Goal: Task Accomplishment & Management: Use online tool/utility

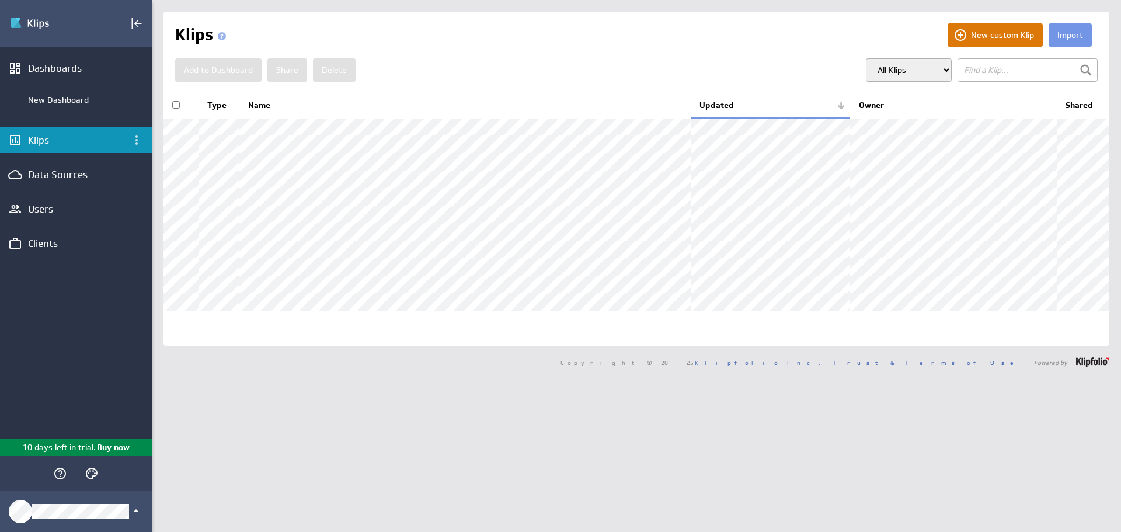
click at [997, 40] on button "New custom Klip" at bounding box center [995, 34] width 95 height 23
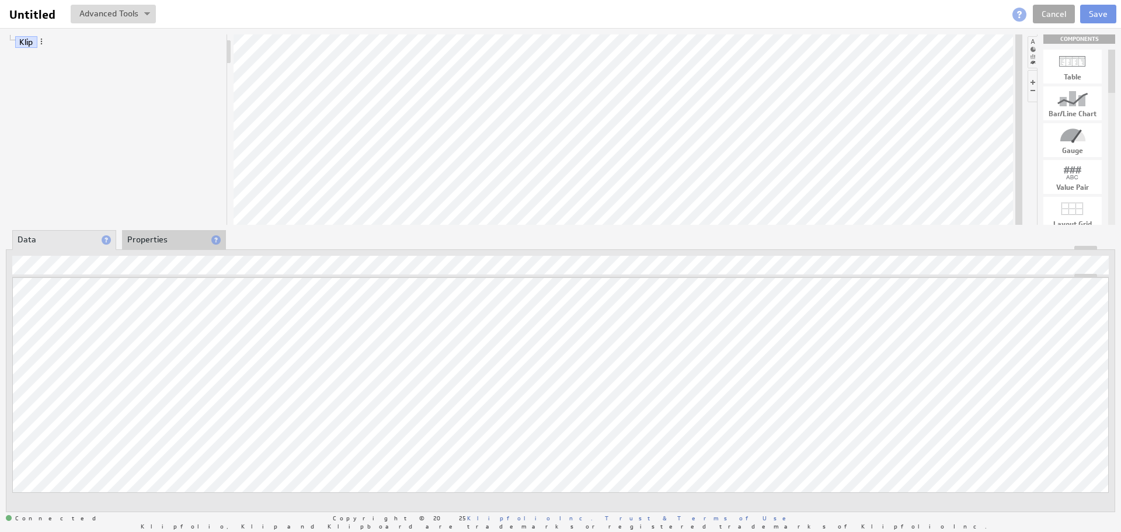
click at [1048, 10] on link "Cancel" at bounding box center [1054, 14] width 42 height 19
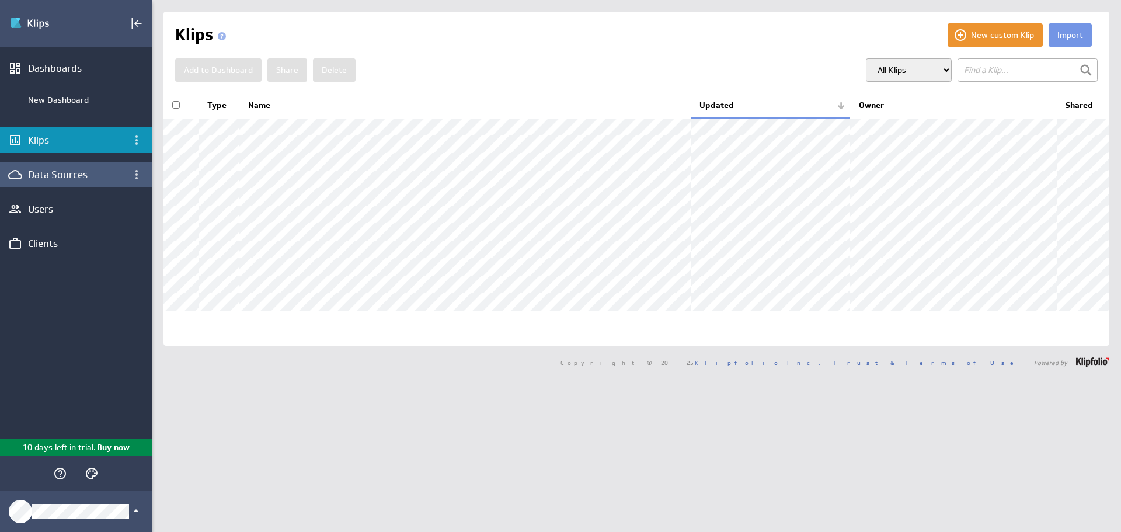
click at [57, 173] on div "Data Sources" at bounding box center [76, 174] width 96 height 13
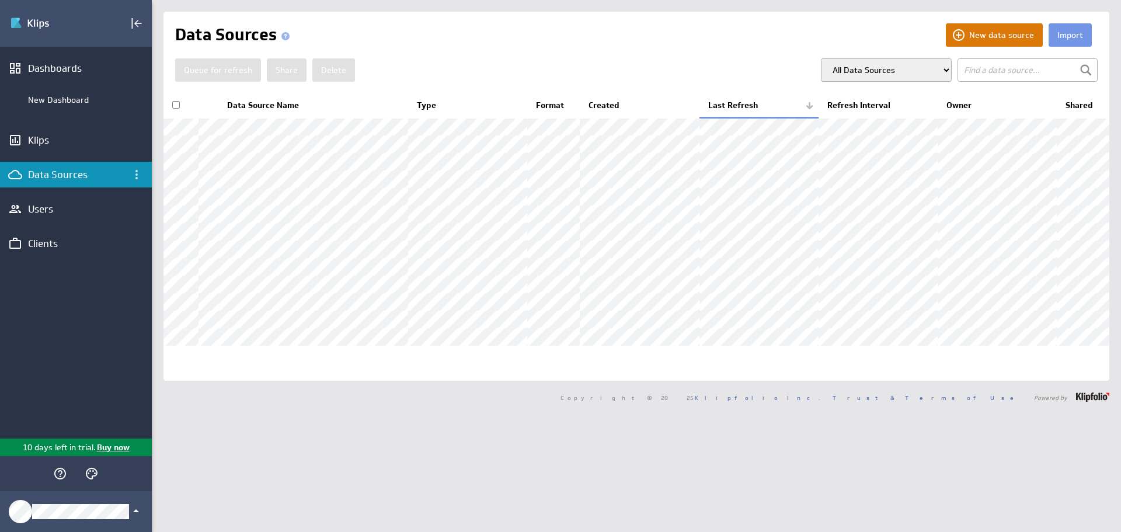
click at [999, 37] on button "New data source" at bounding box center [994, 34] width 97 height 23
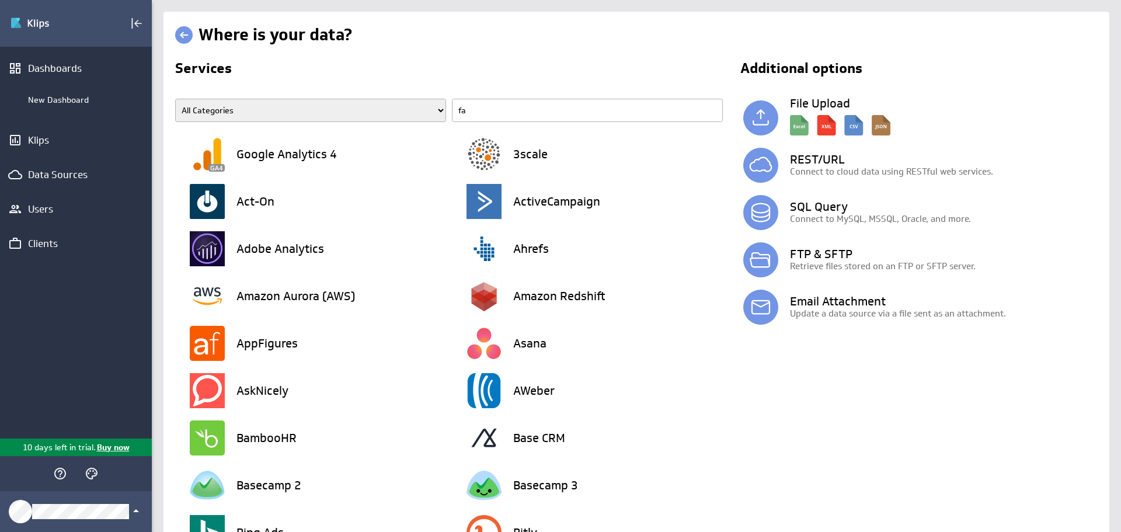
type input "fac"
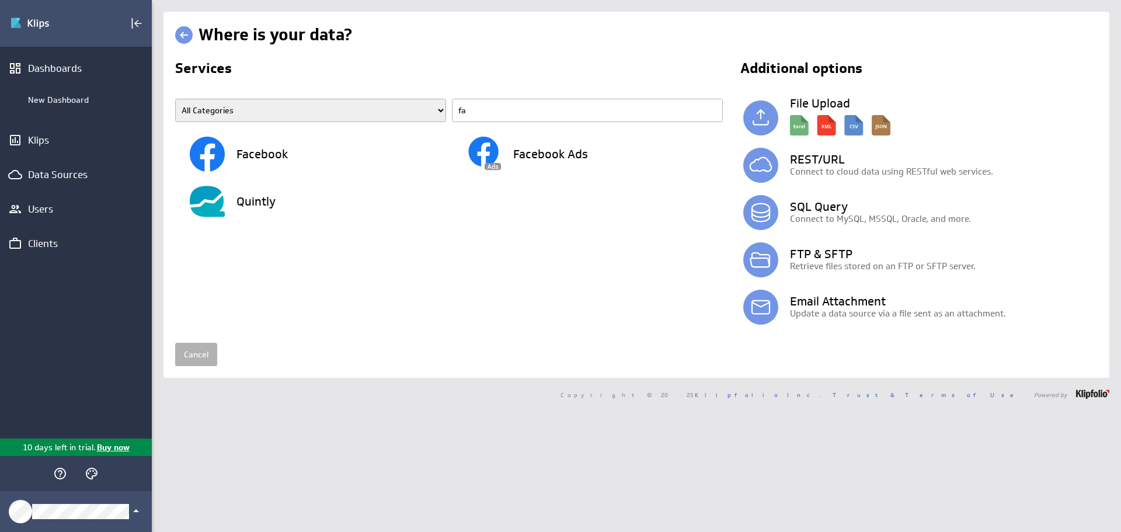
type input "f"
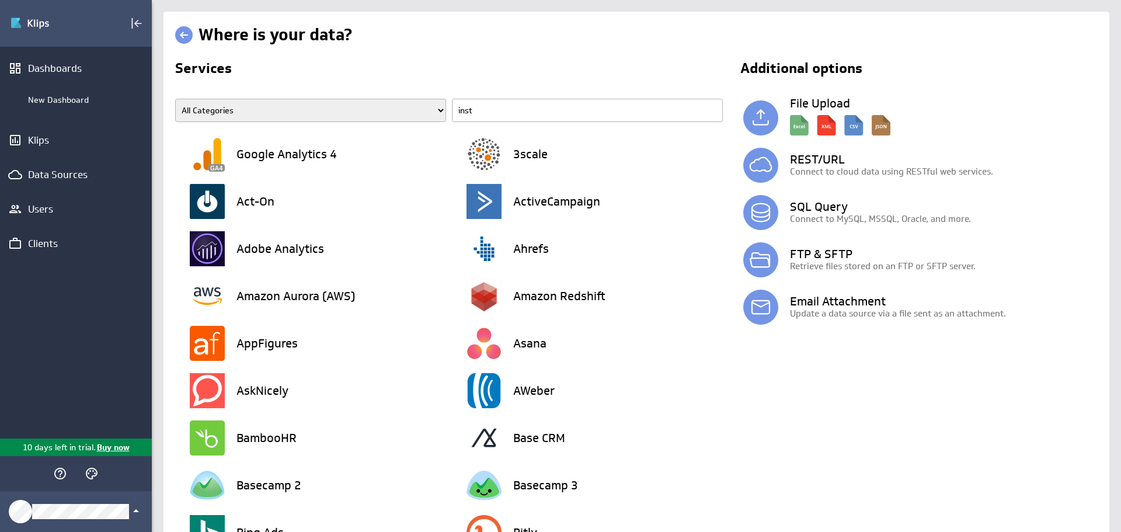
type input "insta"
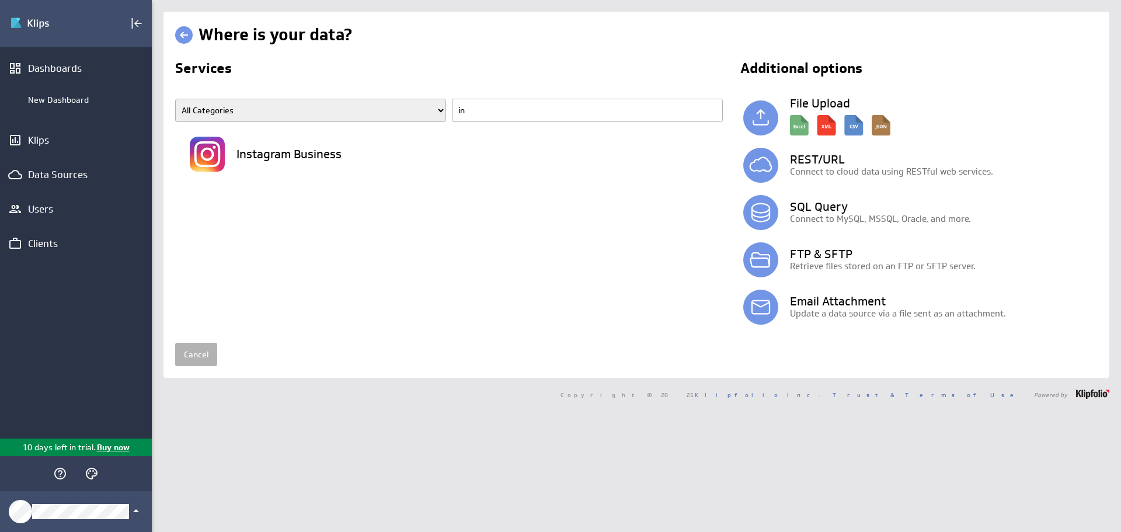
type input "i"
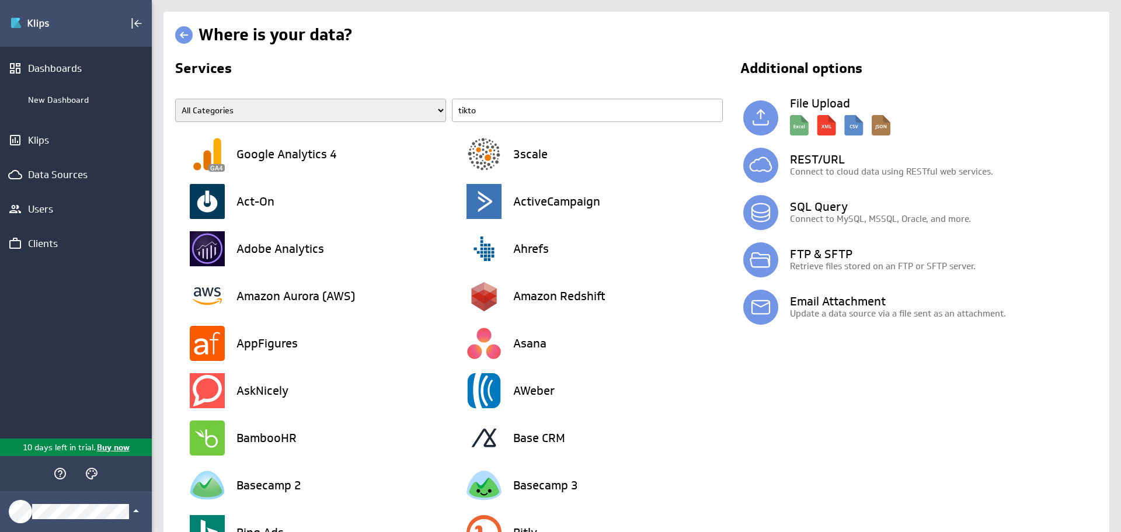
type input "tiktok"
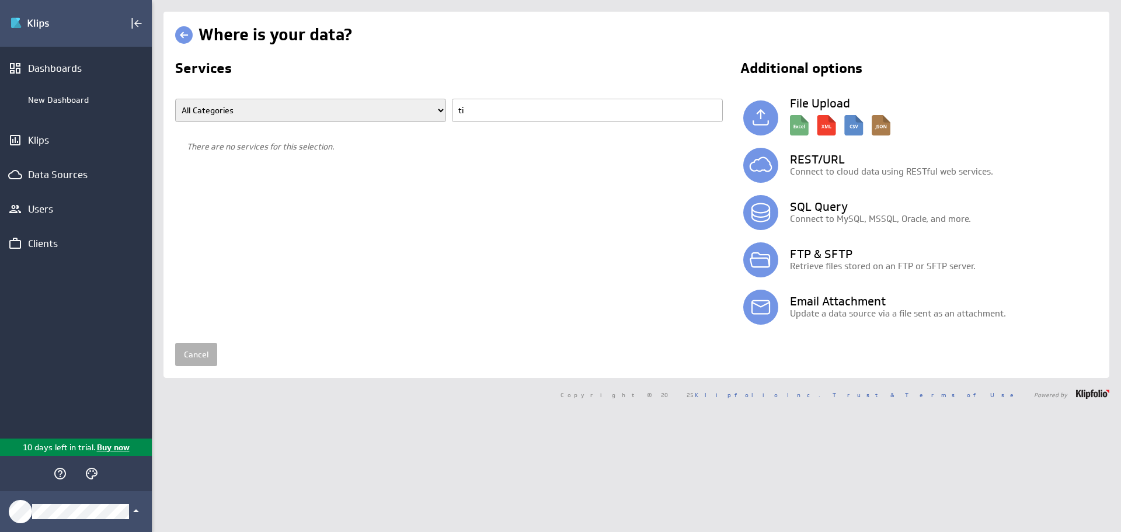
type input "t"
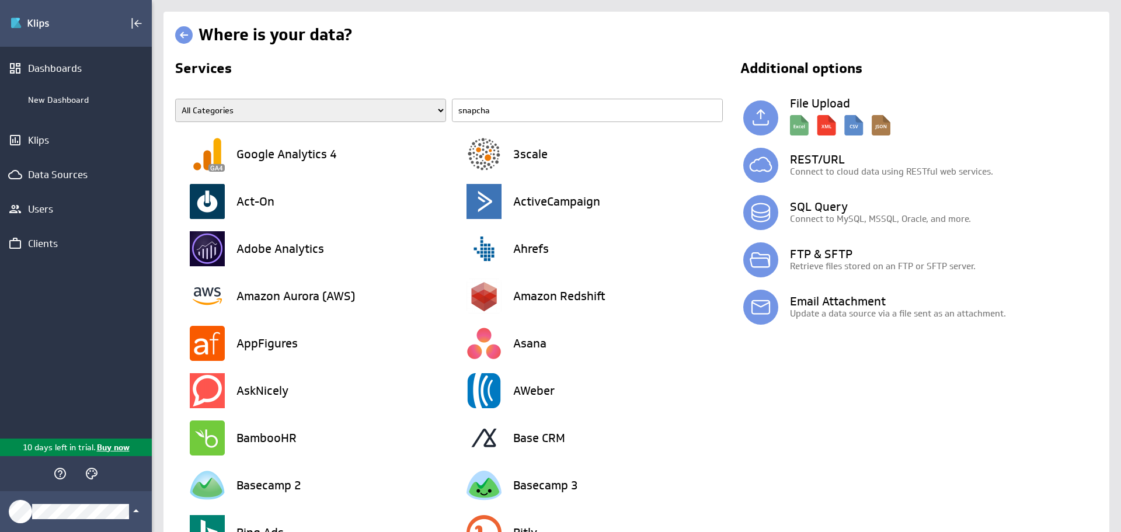
type input "snapchat"
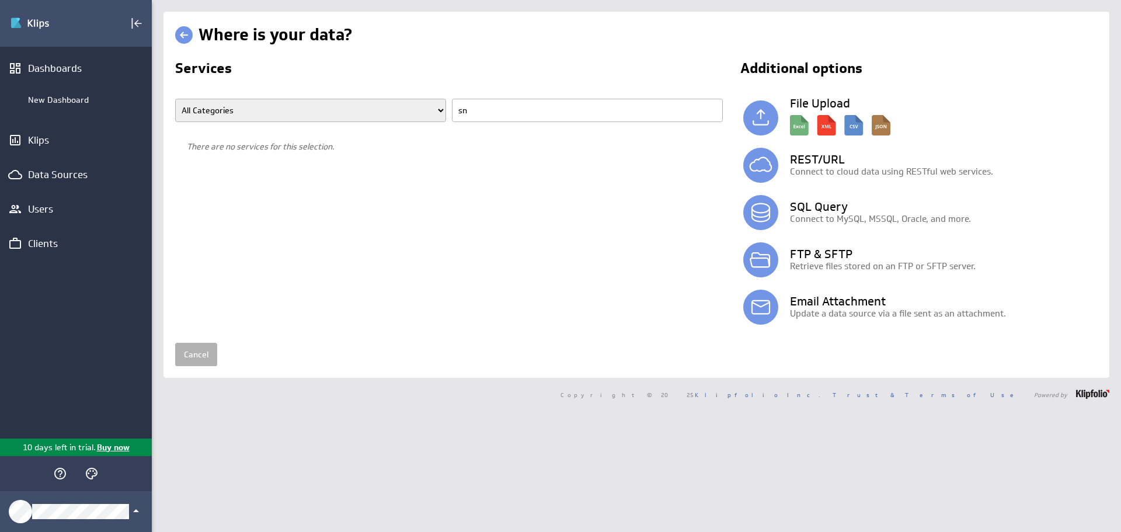
type input "s"
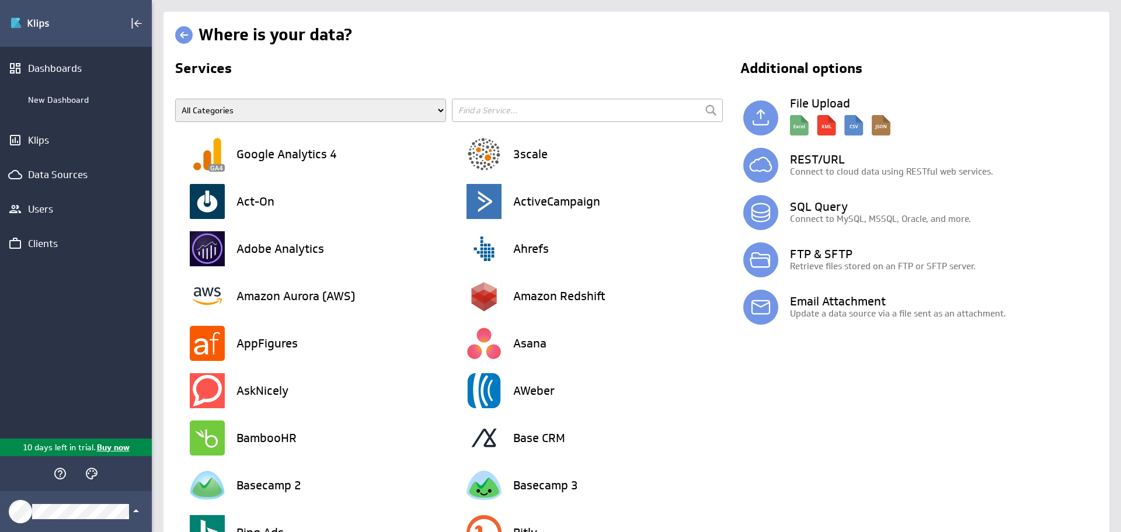
click at [512, 103] on input "text" at bounding box center [587, 110] width 271 height 23
type input "pinterest"
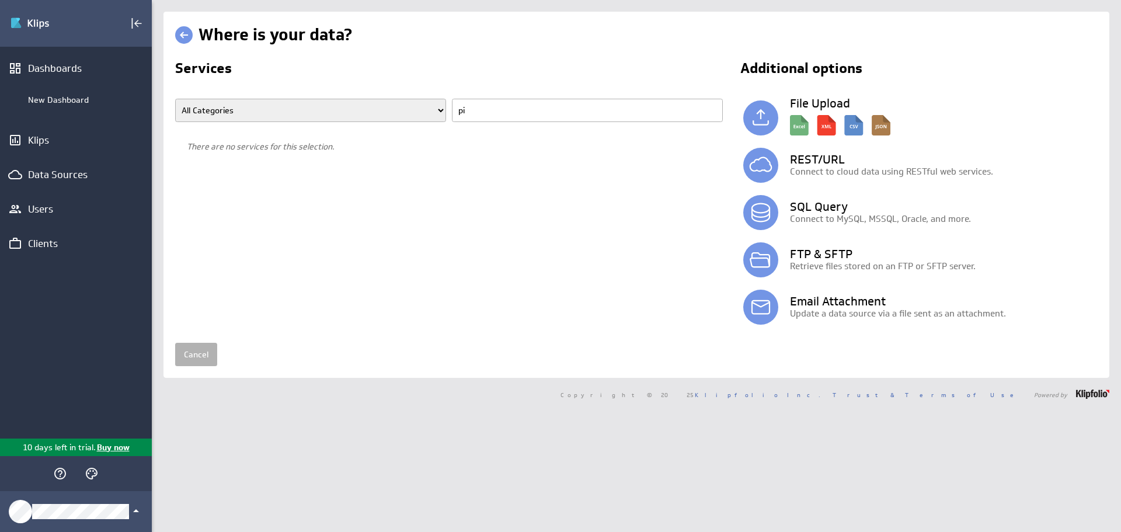
type input "p"
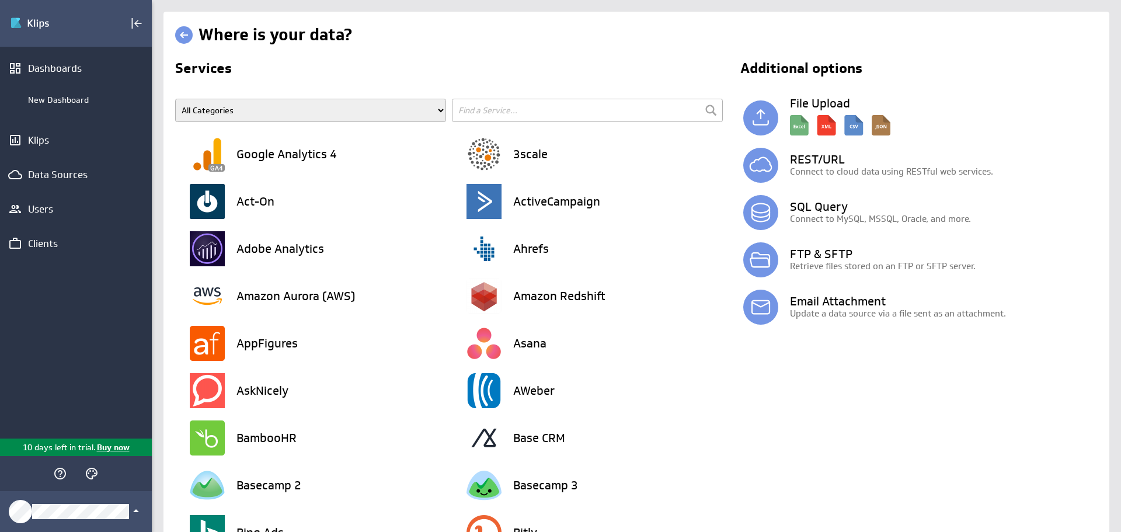
click at [510, 107] on input "text" at bounding box center [587, 110] width 271 height 23
type input "anal"
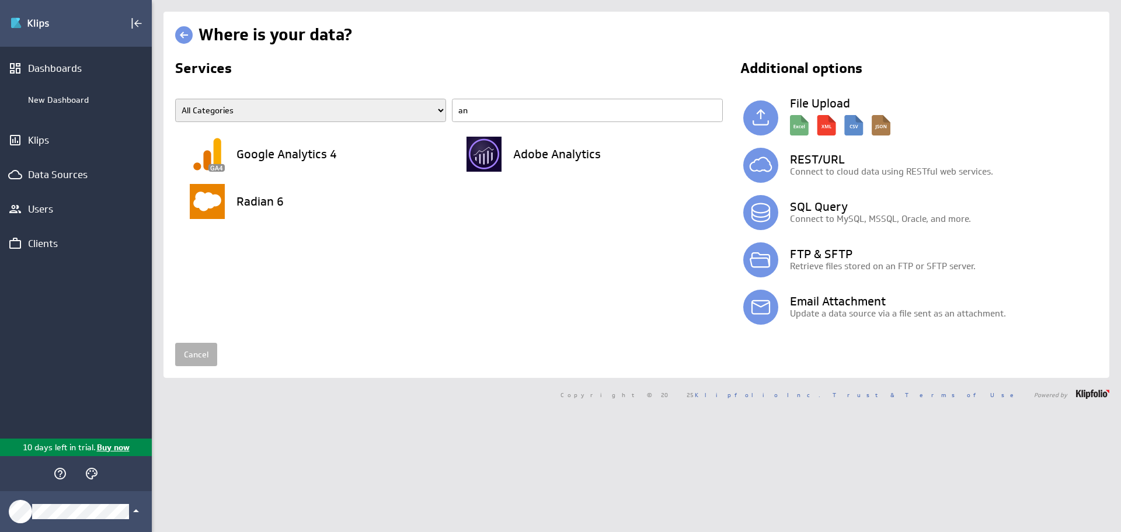
type input "a"
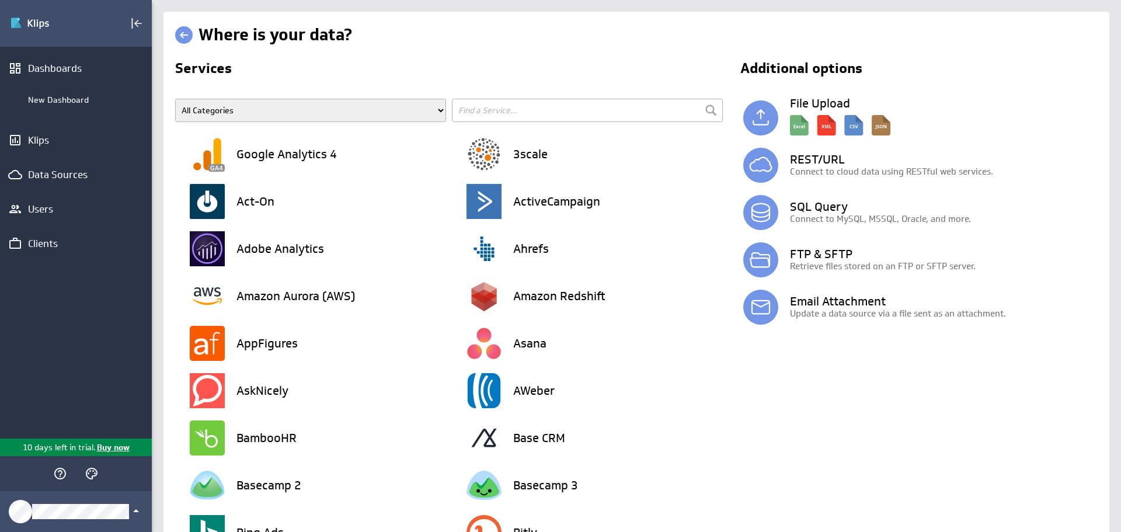
click at [477, 103] on input "text" at bounding box center [587, 110] width 271 height 23
type input "kla"
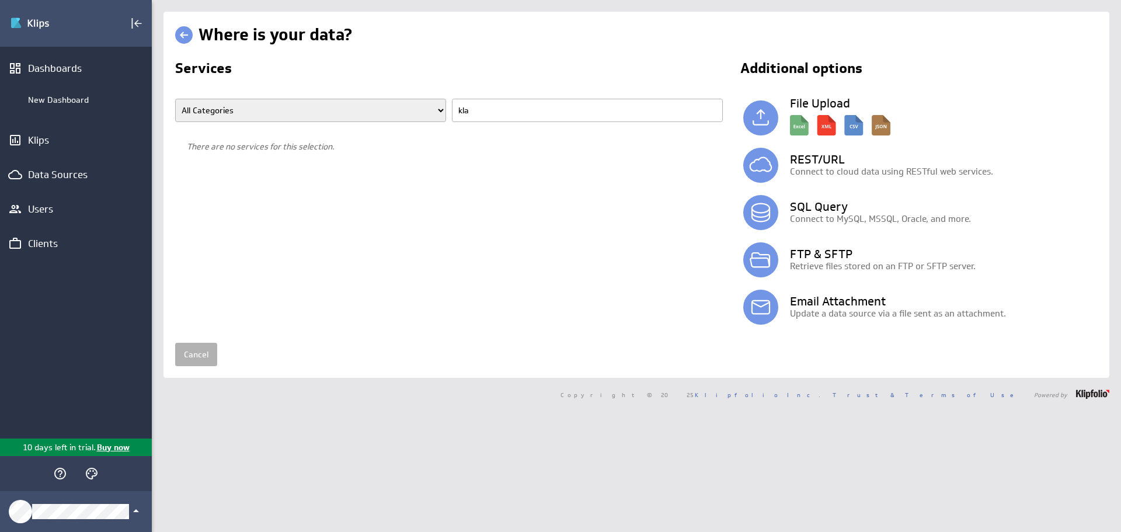
type input "klav"
drag, startPoint x: 474, startPoint y: 109, endPoint x: 433, endPoint y: 106, distance: 41.0
click at [433, 106] on span "All Categories Advertising Cloud Storage Customer Support Data Store E-Mail Cam…" at bounding box center [452, 115] width 554 height 32
type input "mailc"
drag, startPoint x: 493, startPoint y: 101, endPoint x: 452, endPoint y: 106, distance: 41.8
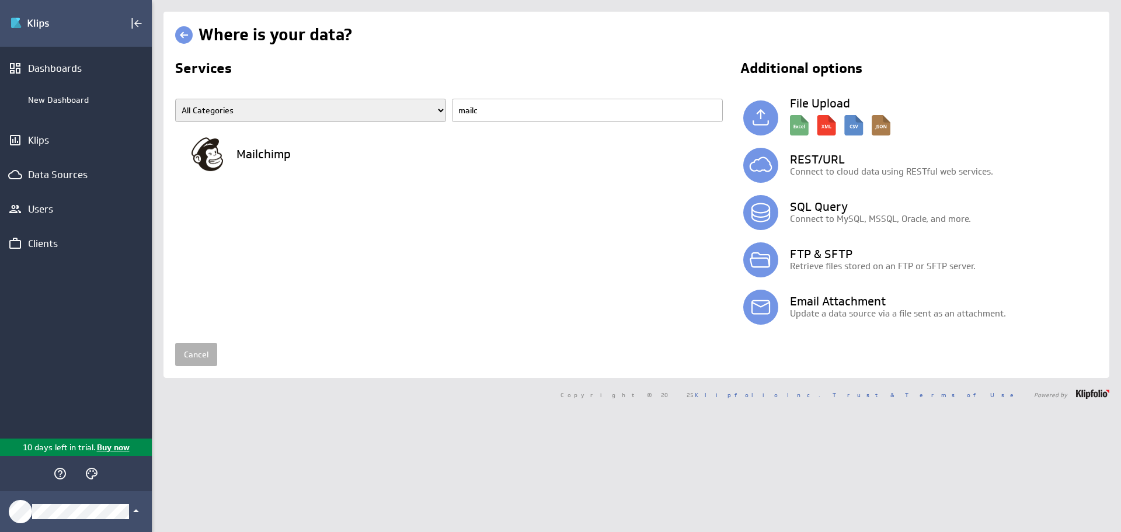
click at [453, 106] on input "mailc" at bounding box center [587, 110] width 271 height 23
type input "google ad"
type input "g"
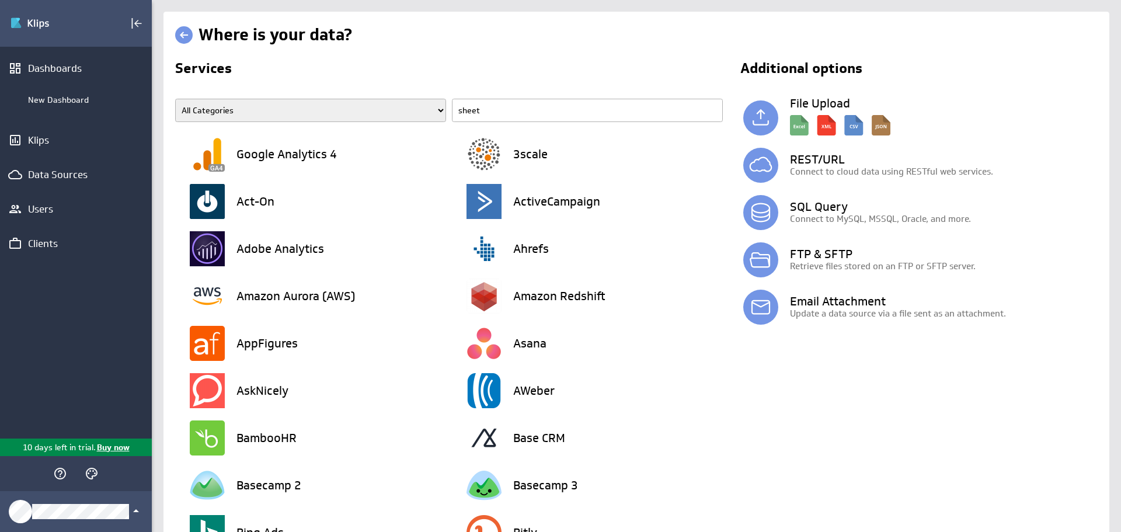
type input "sheets"
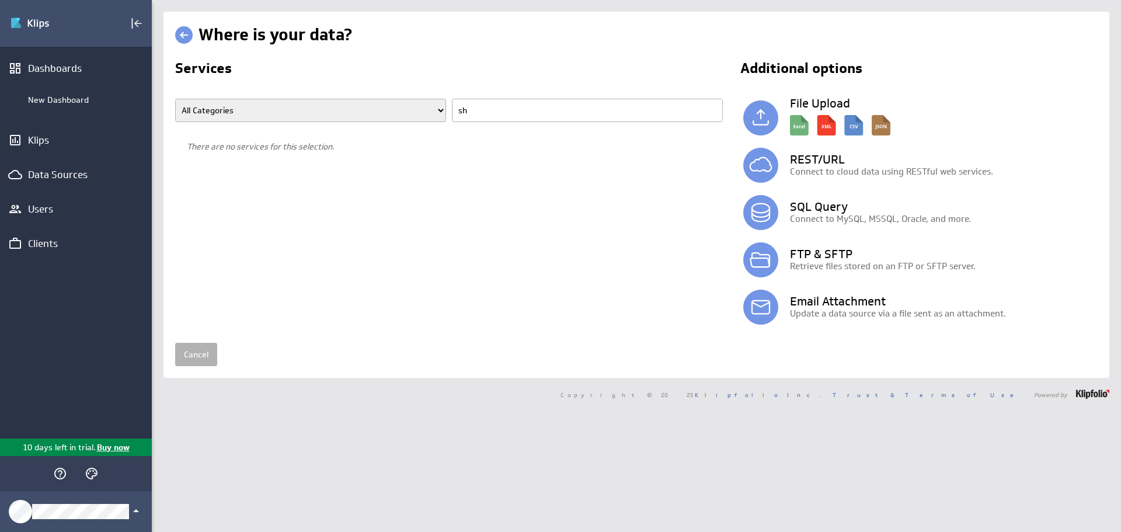
type input "s"
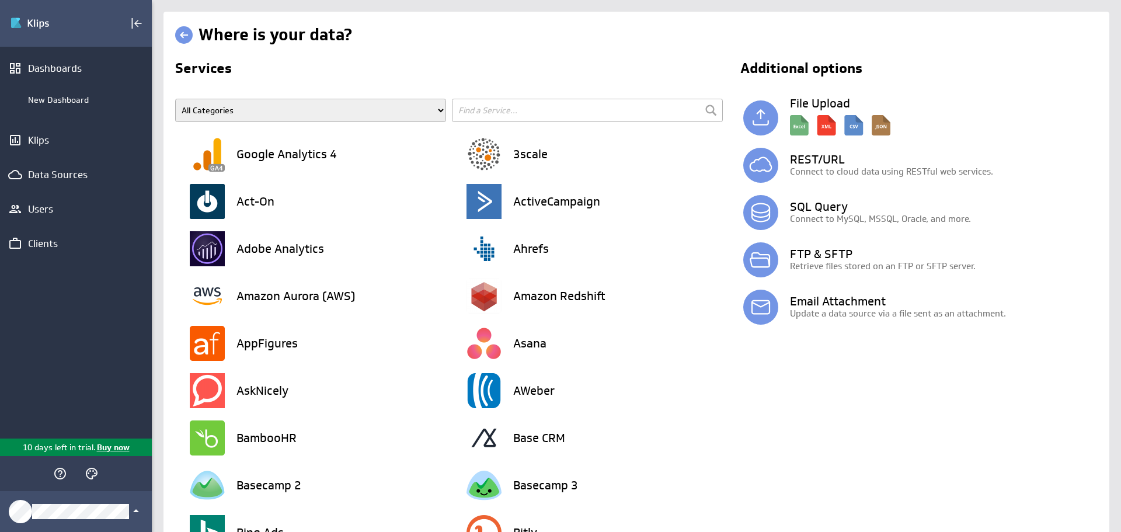
click at [486, 102] on input "text" at bounding box center [587, 110] width 271 height 23
type input "shop"
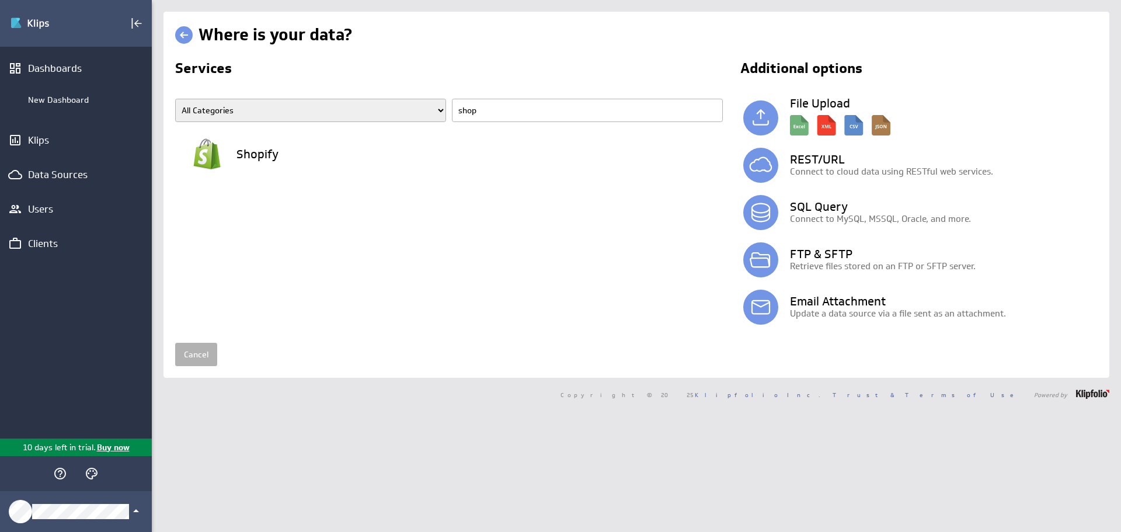
type input "sho"
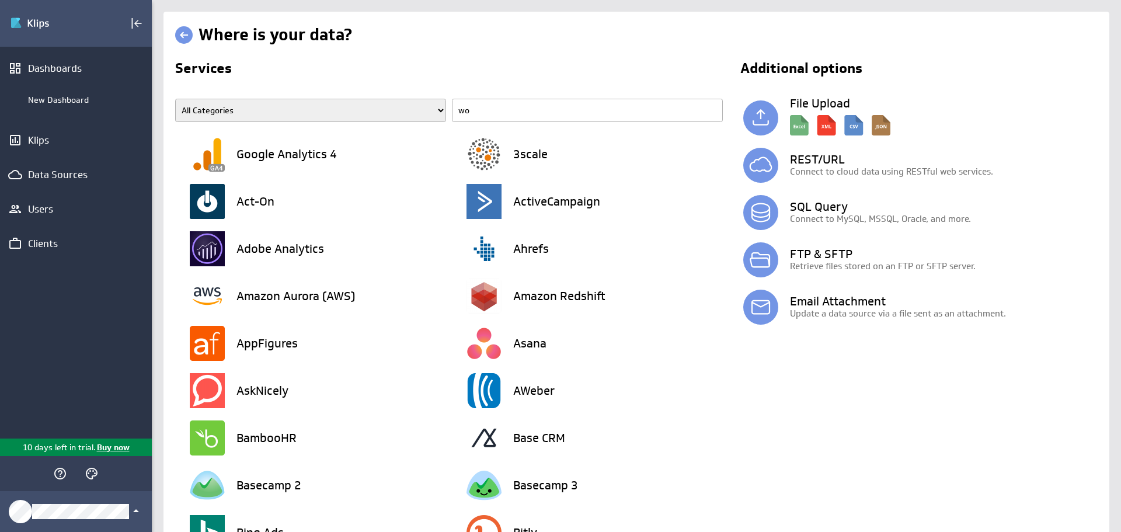
type input "woo"
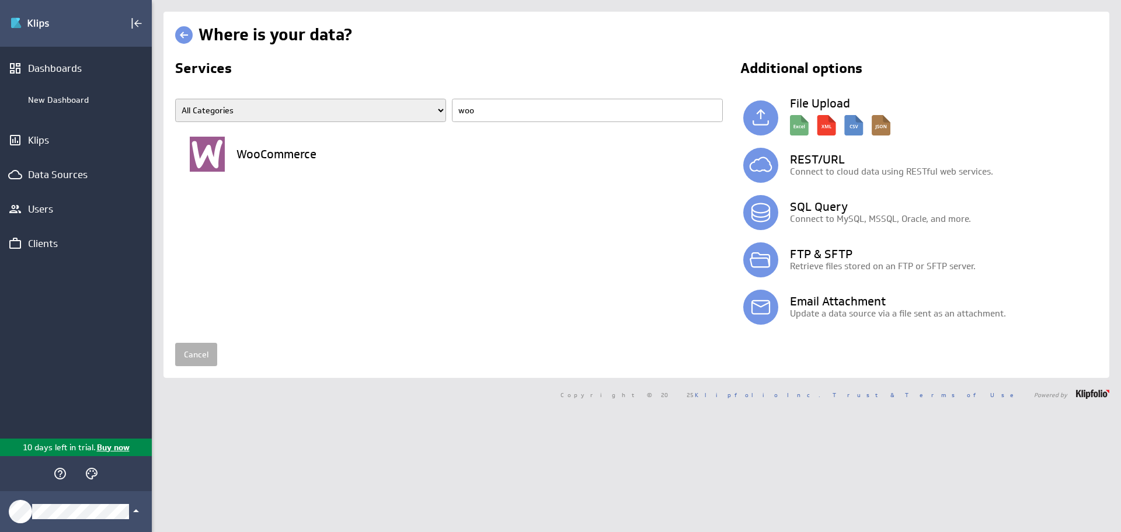
drag, startPoint x: 484, startPoint y: 109, endPoint x: 425, endPoint y: 111, distance: 59.0
click at [425, 111] on span "All Categories Advertising Cloud Storage Customer Support Data Store E-Mail Cam…" at bounding box center [452, 115] width 554 height 32
type input "google sear"
drag, startPoint x: 533, startPoint y: 106, endPoint x: 426, endPoint y: 108, distance: 106.9
click at [426, 108] on span "All Categories Advertising Cloud Storage Customer Support Data Store E-Mail Cam…" at bounding box center [452, 115] width 554 height 32
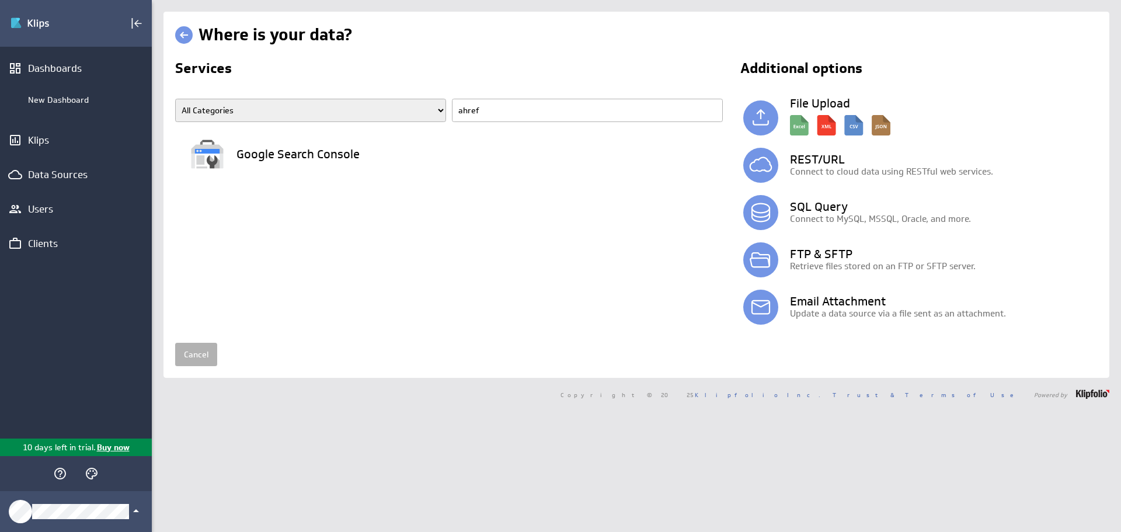
type input "ahrefs"
drag, startPoint x: 514, startPoint y: 105, endPoint x: 453, endPoint y: 111, distance: 62.2
click at [462, 111] on input "ahrefs" at bounding box center [587, 110] width 271 height 23
type input "amazon"
drag, startPoint x: 495, startPoint y: 112, endPoint x: 423, endPoint y: 108, distance: 71.9
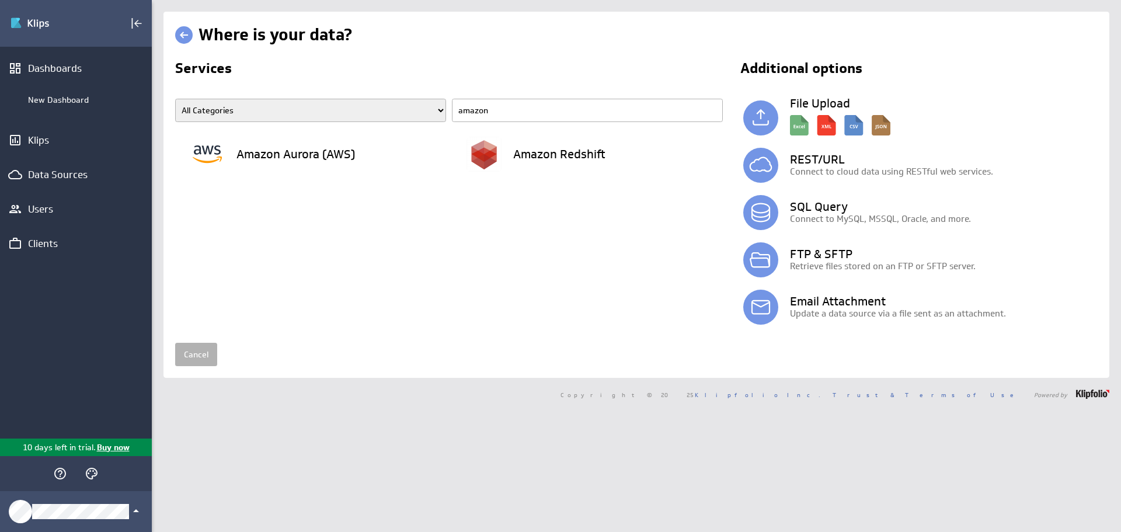
click at [423, 108] on span "All Categories Advertising Cloud Storage Customer Support Data Store E-Mail Cam…" at bounding box center [452, 115] width 554 height 32
type input "criteo"
type input "c"
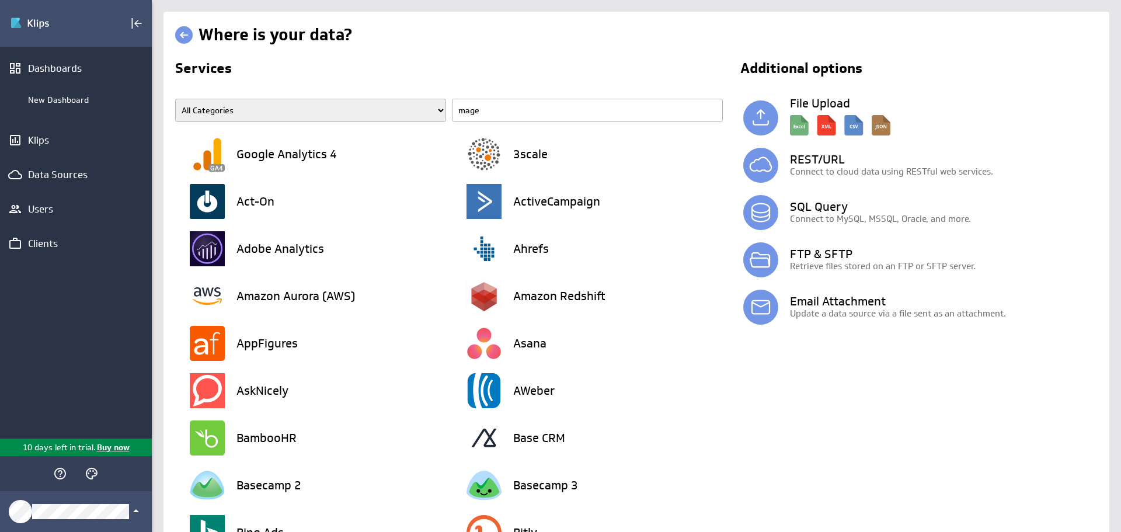
type input "magen"
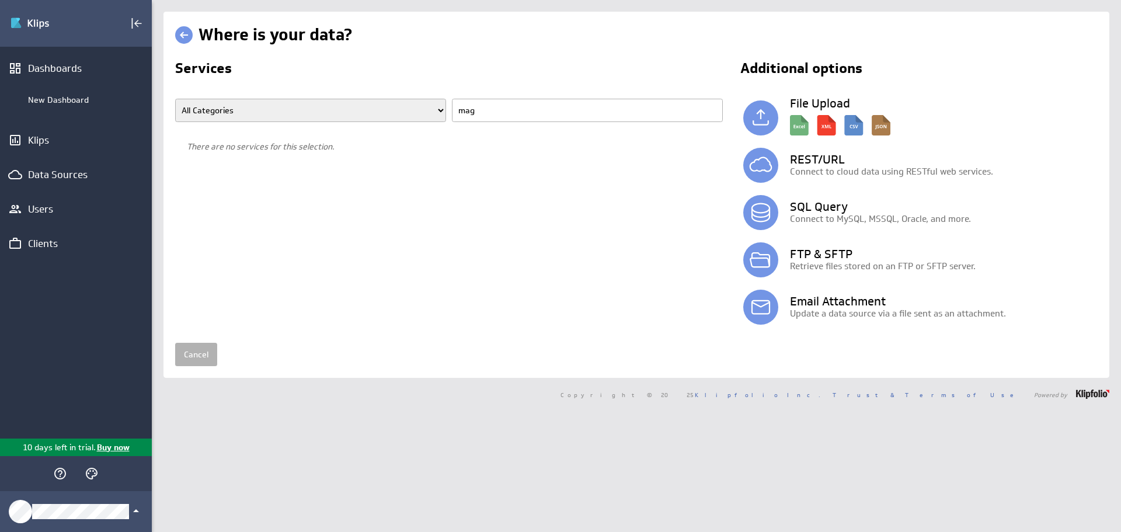
type input "ma"
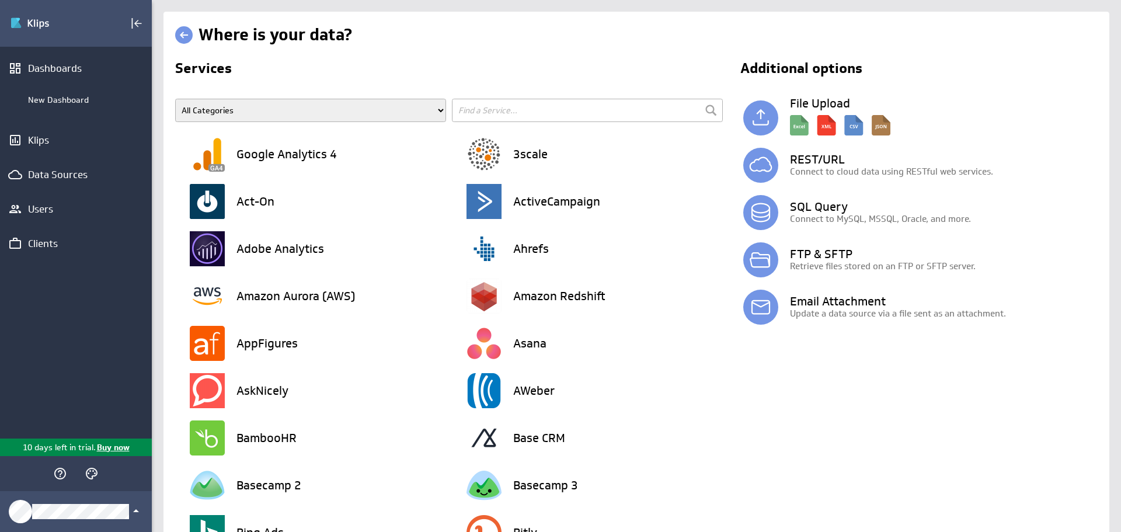
click at [488, 120] on input "text" at bounding box center [587, 110] width 271 height 23
type input "n"
type input "bing"
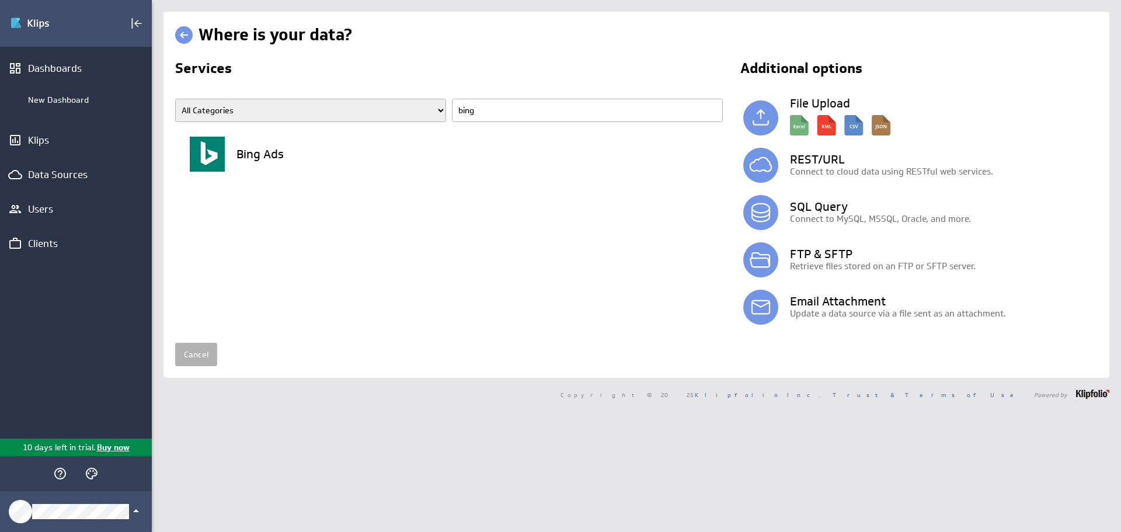
drag, startPoint x: 488, startPoint y: 117, endPoint x: 426, endPoint y: 106, distance: 62.9
click at [426, 106] on span "All Categories Advertising Cloud Storage Customer Support Data Store E-Mail Cam…" at bounding box center [452, 115] width 554 height 32
type input "awr"
type input "aw"
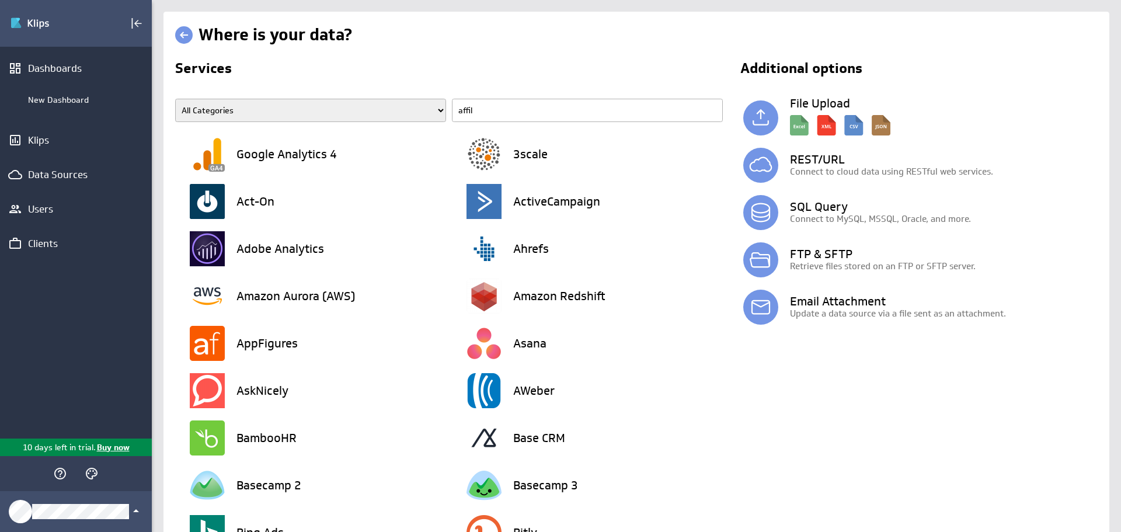
type input "affili"
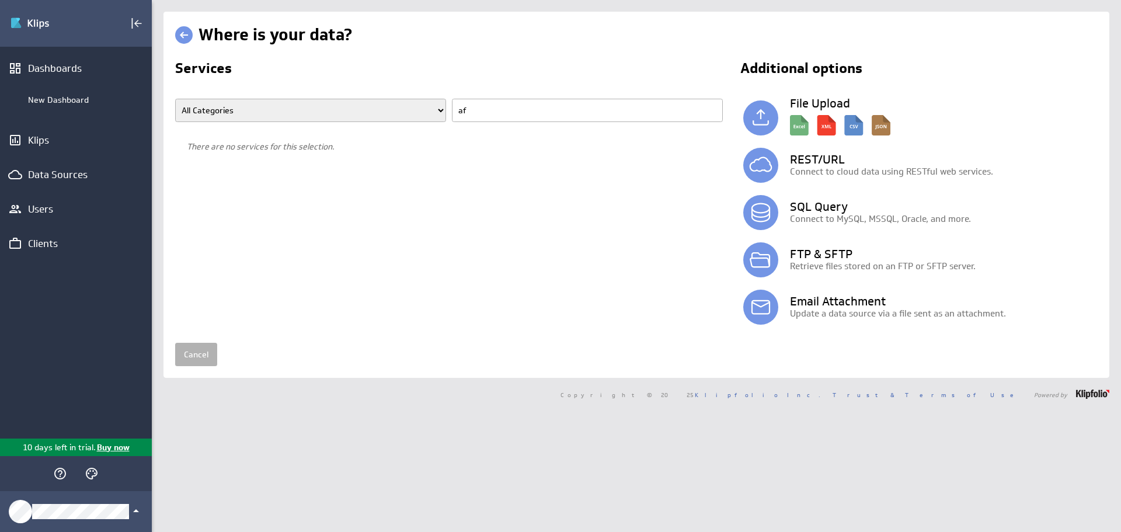
type input "a"
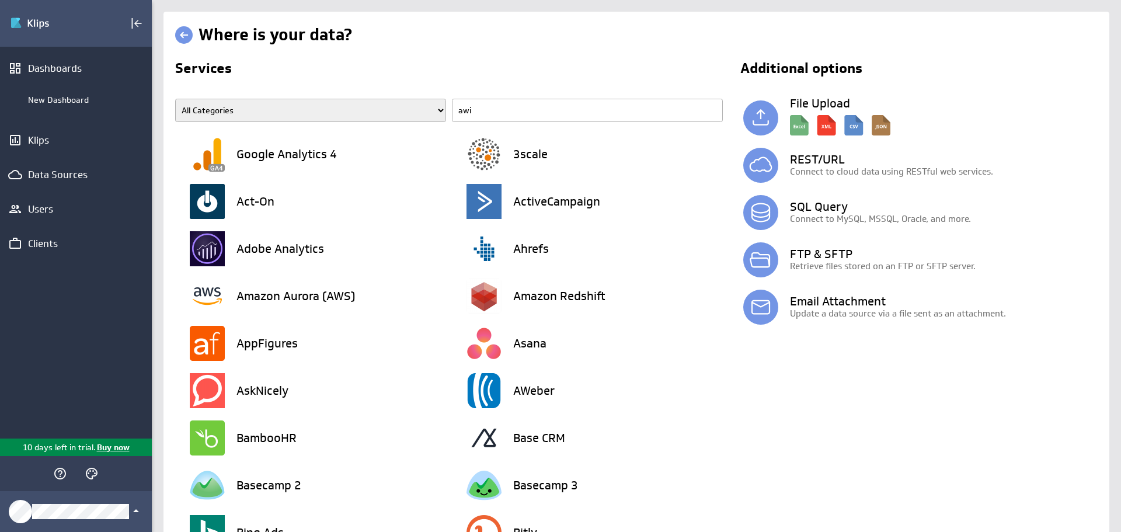
type input "awin"
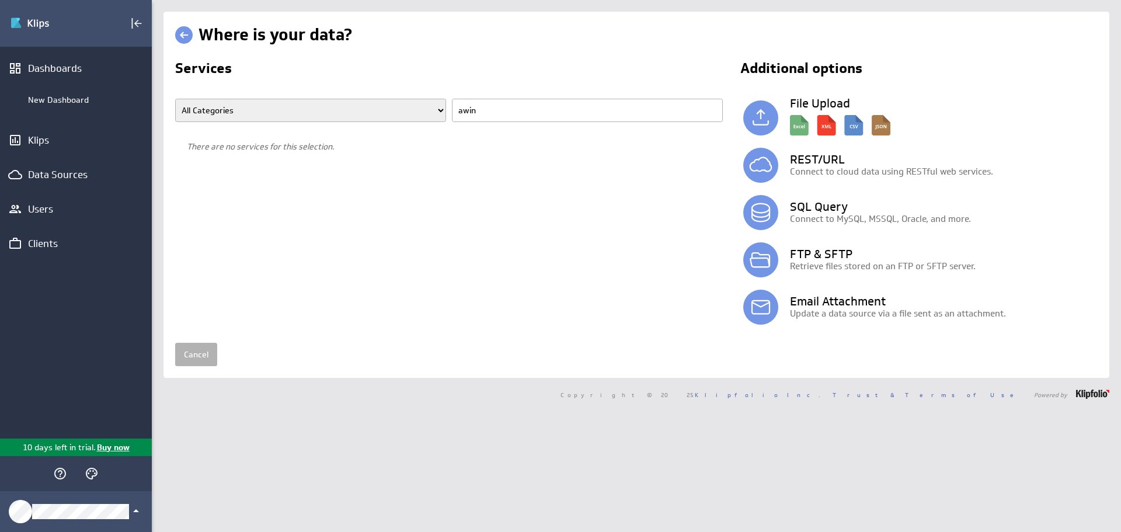
drag, startPoint x: 493, startPoint y: 110, endPoint x: 420, endPoint y: 109, distance: 72.4
click at [420, 109] on span "All Categories Advertising Cloud Storage Customer Support Data Store E-Mail Cam…" at bounding box center [452, 115] width 554 height 32
type input "light"
type input "l"
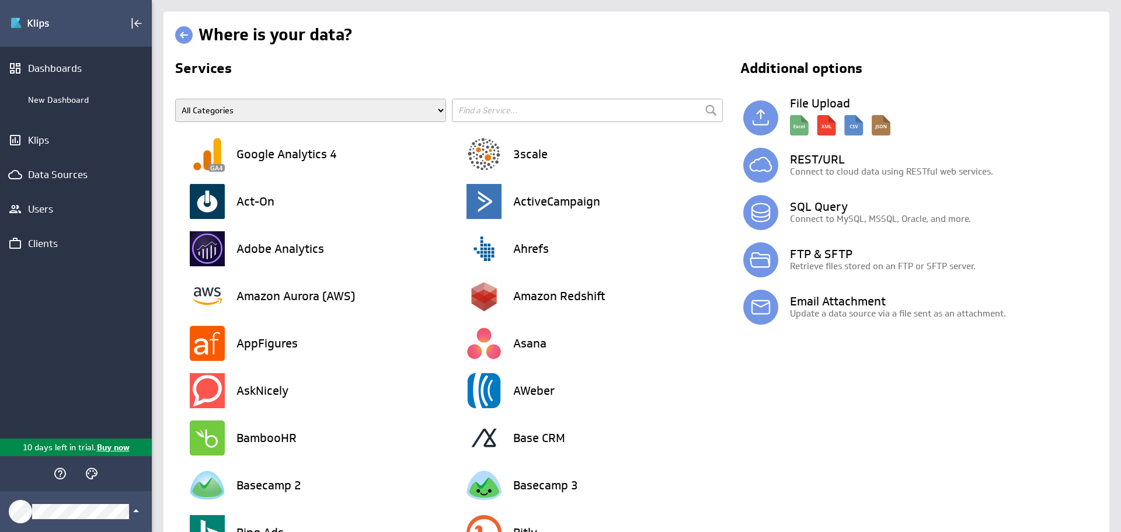
click at [537, 117] on input "text" at bounding box center [587, 110] width 271 height 23
type input "n"
type input "bol"
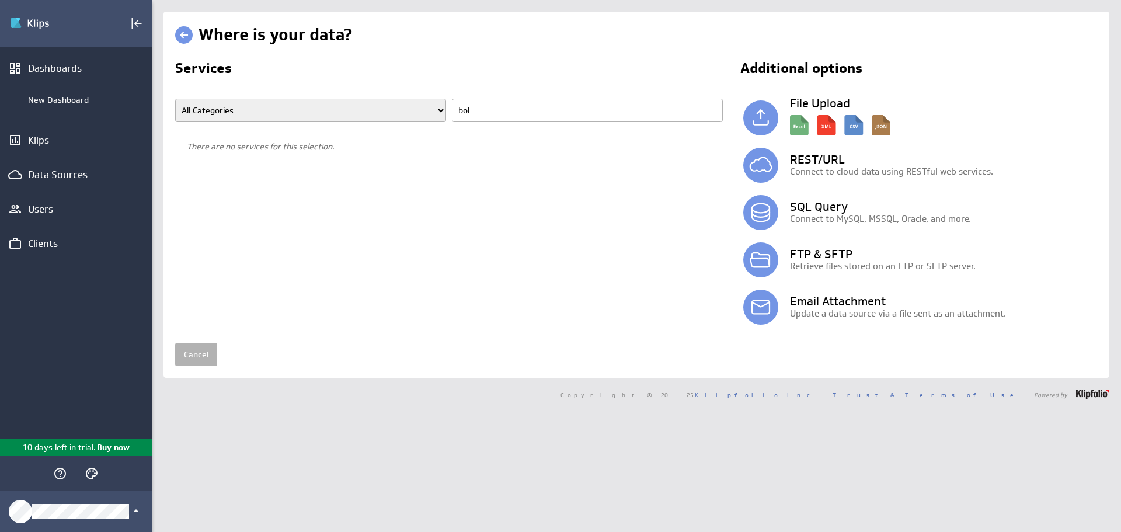
type input "bo"
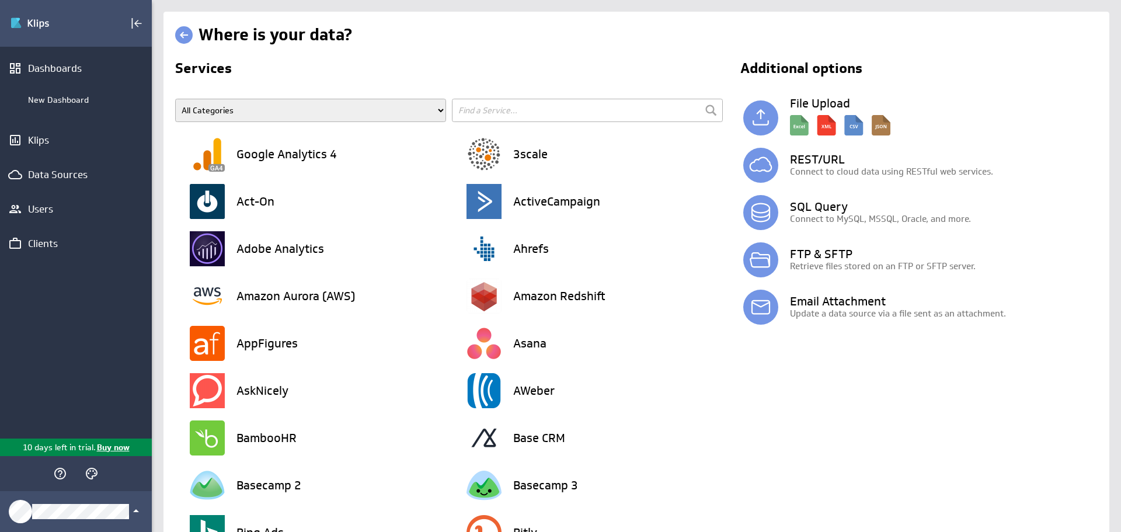
click at [552, 116] on input "text" at bounding box center [587, 110] width 271 height 23
click at [60, 90] on div "New Dashboard" at bounding box center [76, 100] width 152 height 20
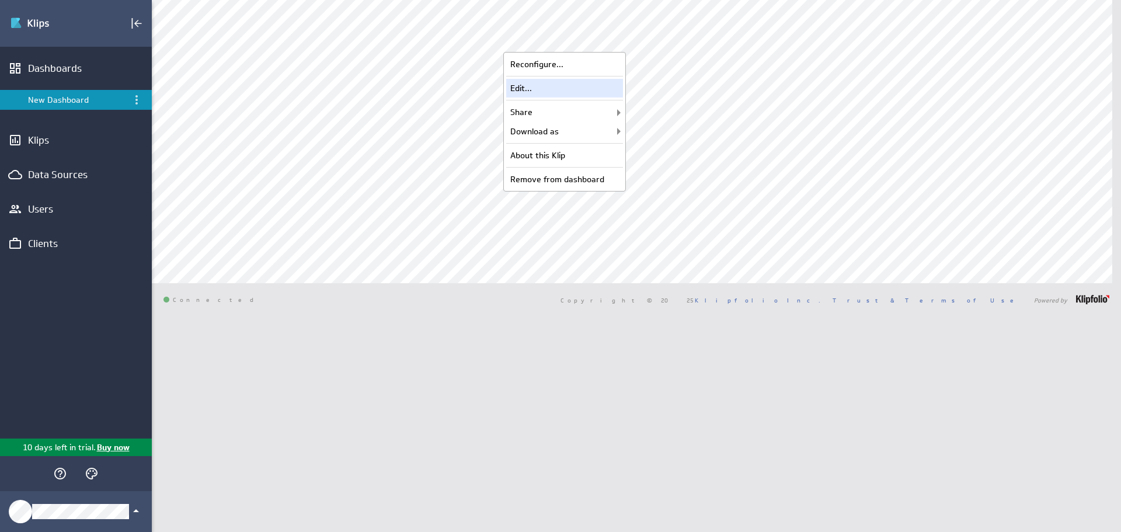
click at [533, 88] on div "Edit..." at bounding box center [564, 88] width 117 height 19
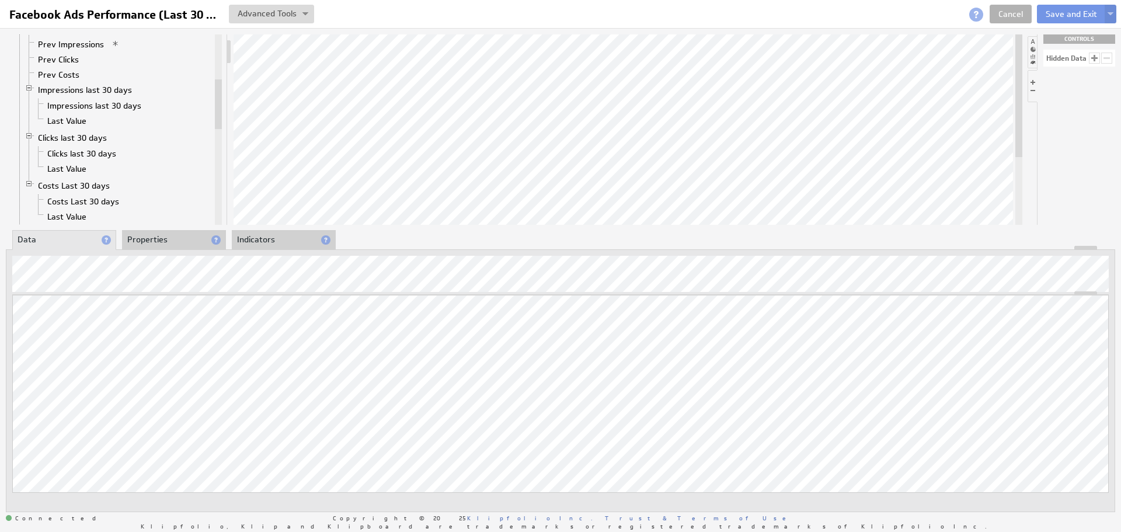
click at [174, 241] on li "Properties" at bounding box center [174, 240] width 104 height 20
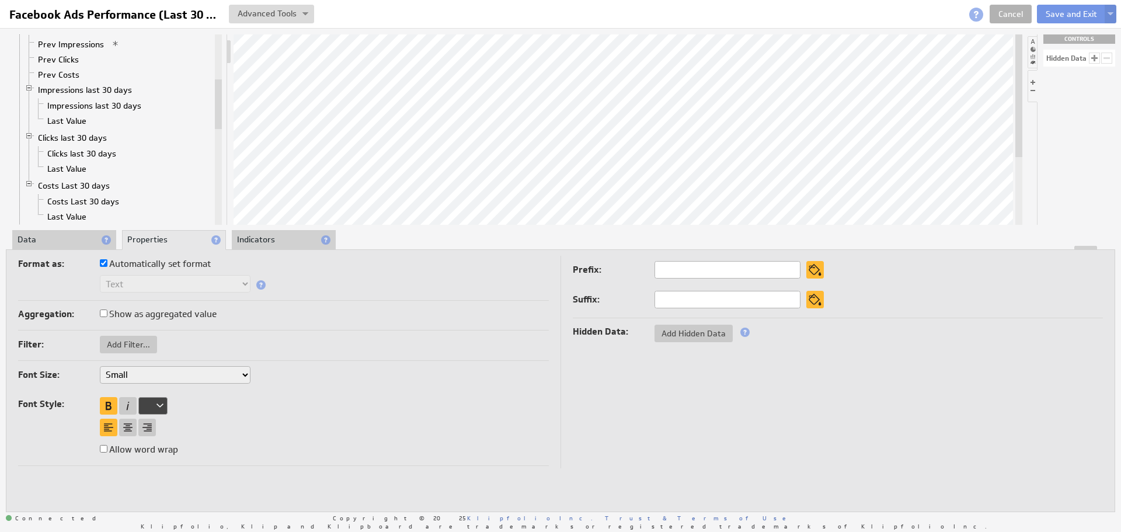
click at [155, 406] on div at bounding box center [152, 406] width 29 height 18
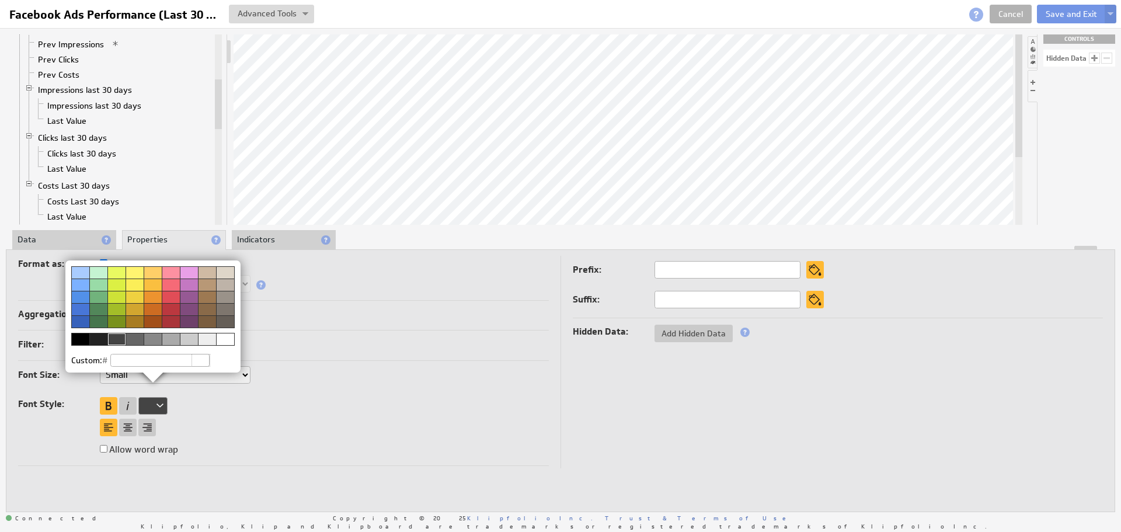
click at [285, 415] on img at bounding box center [560, 266] width 1121 height 532
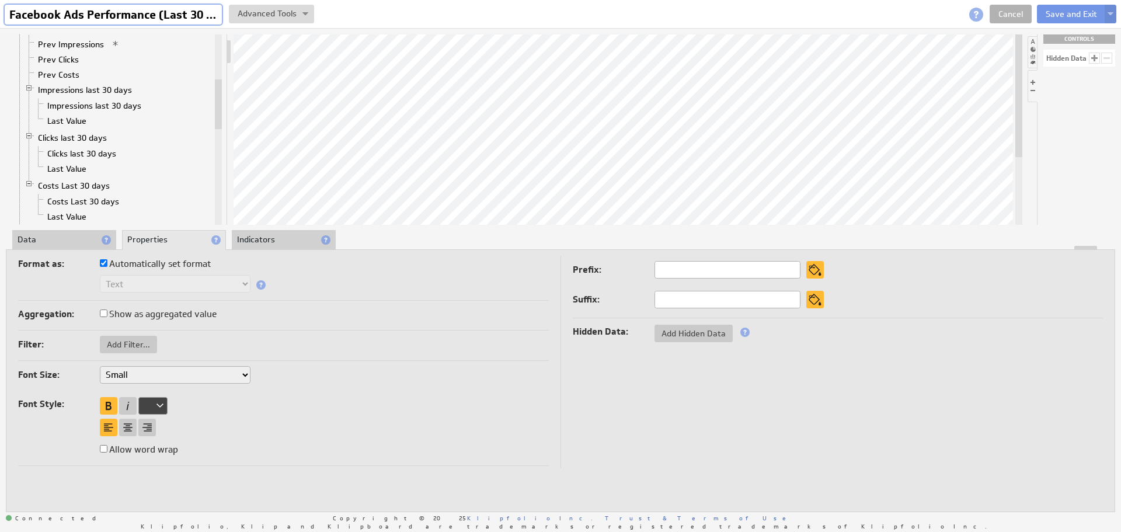
click at [70, 8] on input "Facebook Ads Performance (Last 30 Days)" at bounding box center [113, 15] width 217 height 20
click at [1017, 12] on link "Cancel" at bounding box center [1011, 14] width 42 height 19
